Goal: Transaction & Acquisition: Purchase product/service

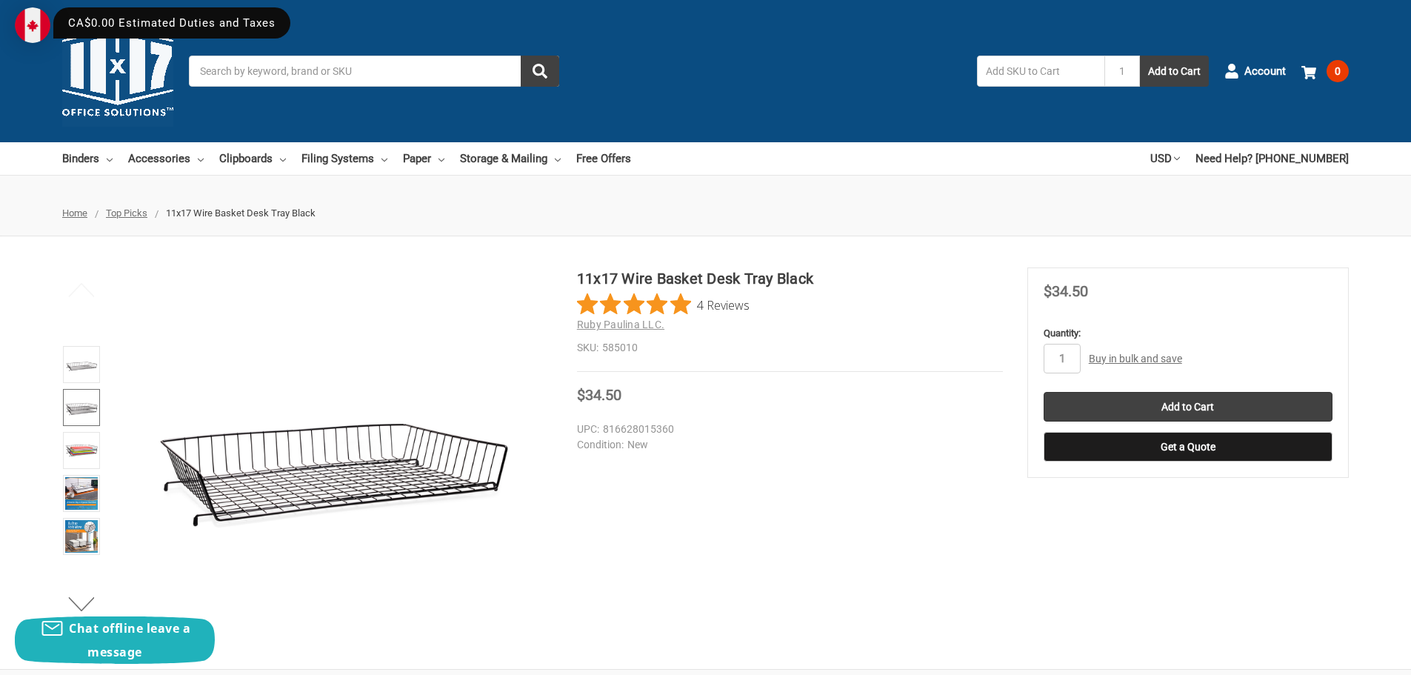
click at [81, 408] on img at bounding box center [81, 407] width 33 height 33
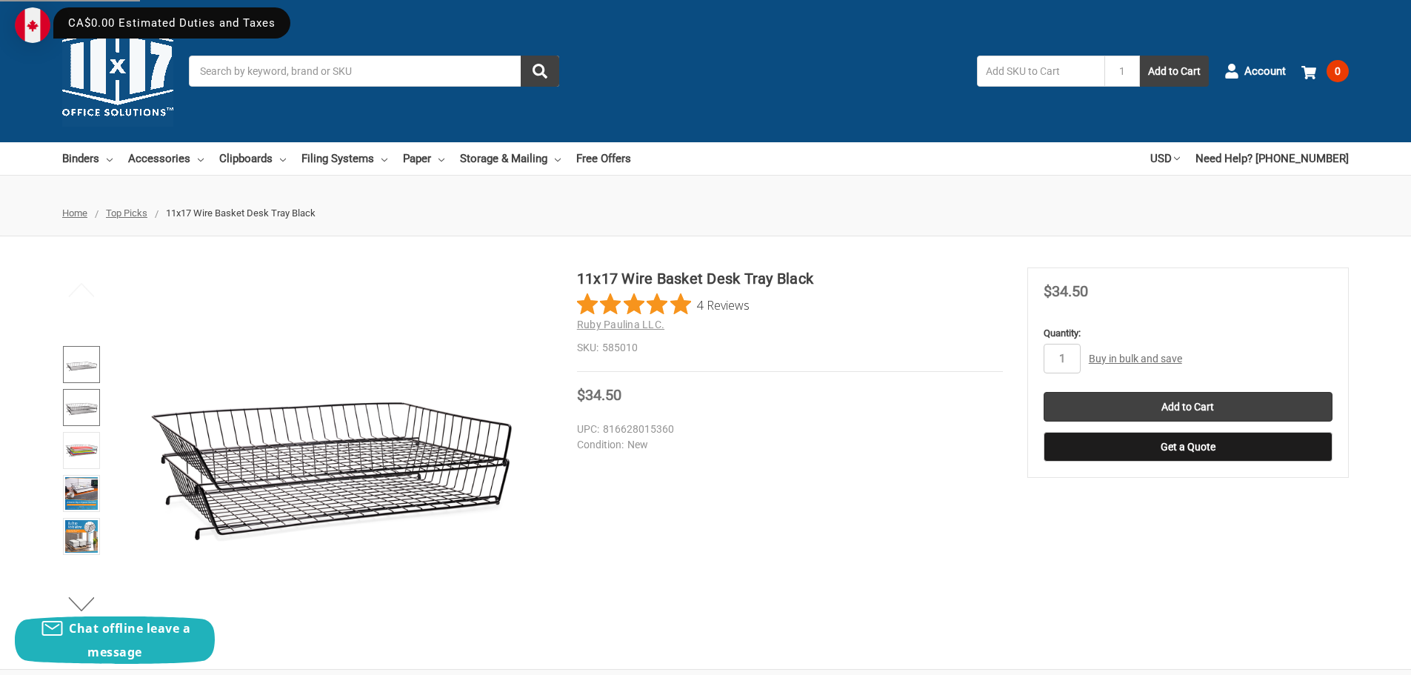
click at [83, 370] on img at bounding box center [81, 364] width 33 height 33
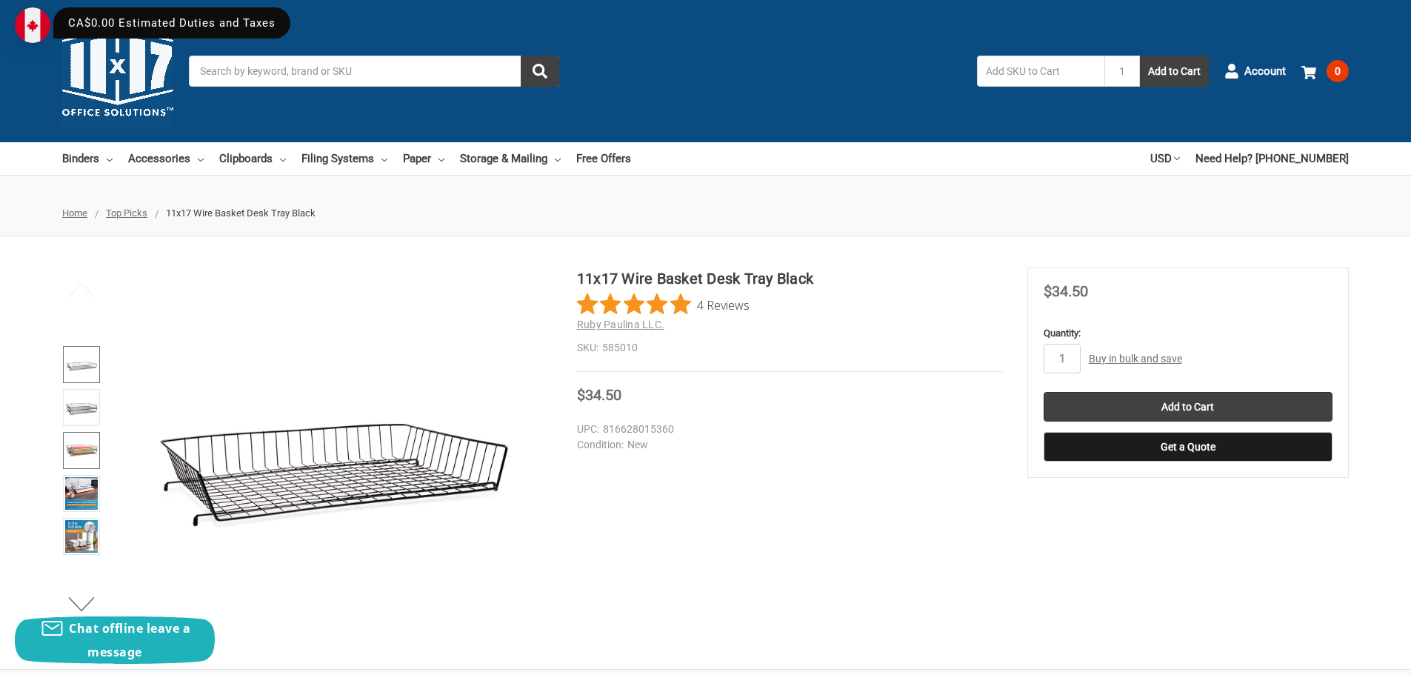
click at [85, 445] on img at bounding box center [81, 450] width 33 height 33
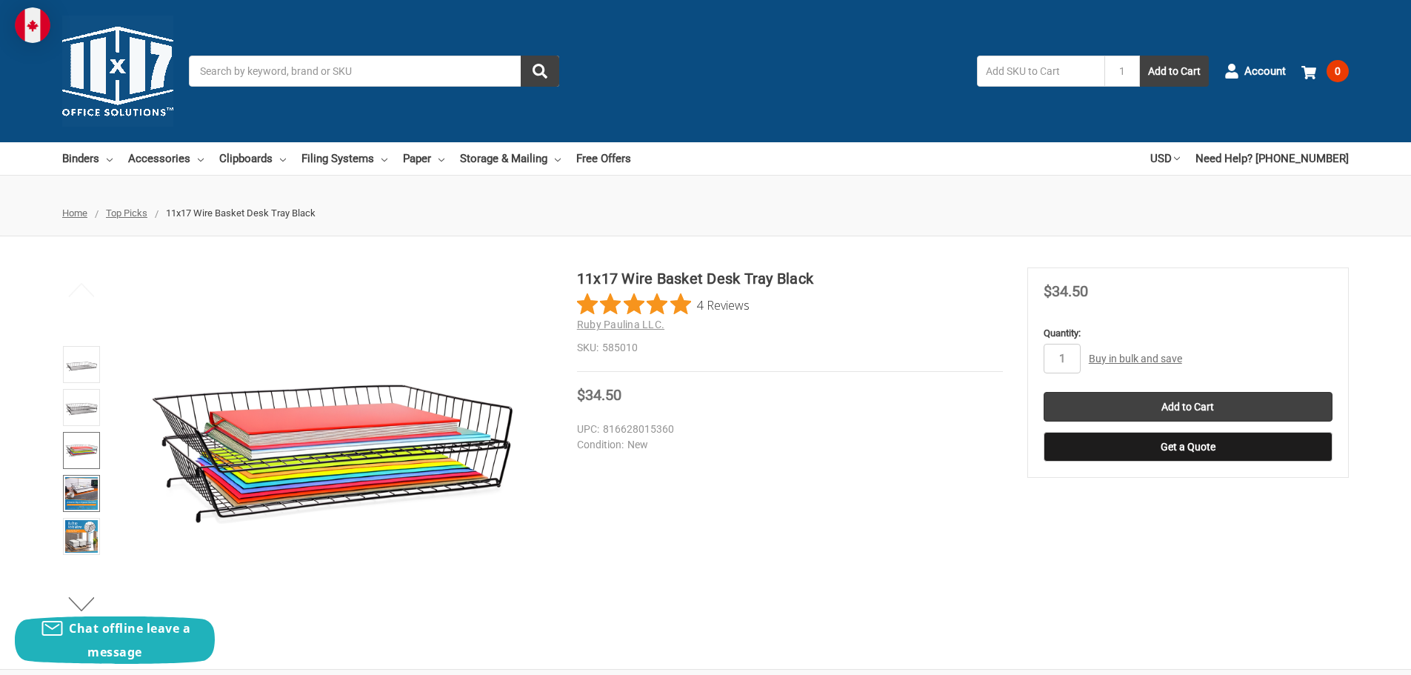
click at [81, 488] on img at bounding box center [81, 493] width 33 height 33
